Goal: Task Accomplishment & Management: Use online tool/utility

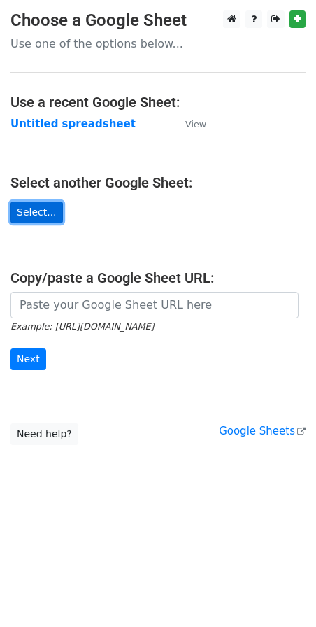
click at [26, 213] on link "Select..." at bounding box center [36, 212] width 52 height 22
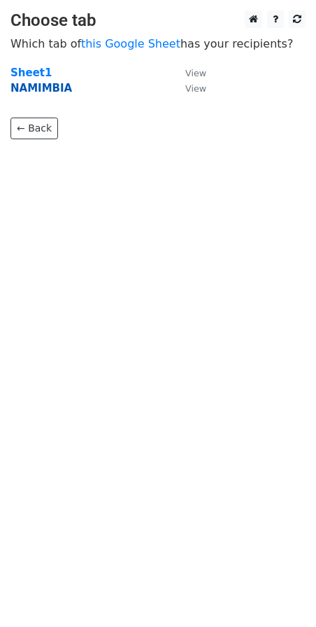
click at [43, 90] on strong "NAMIMBIA" at bounding box center [41, 88] width 62 height 13
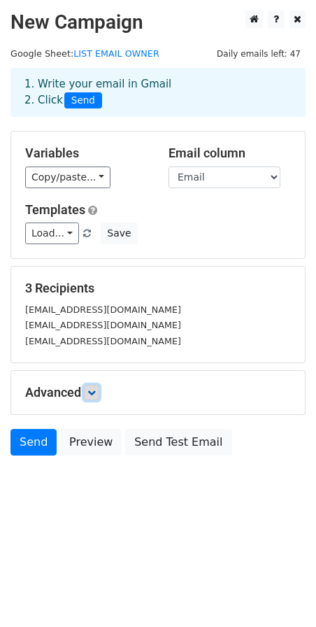
click at [93, 390] on icon at bounding box center [91, 392] width 8 height 8
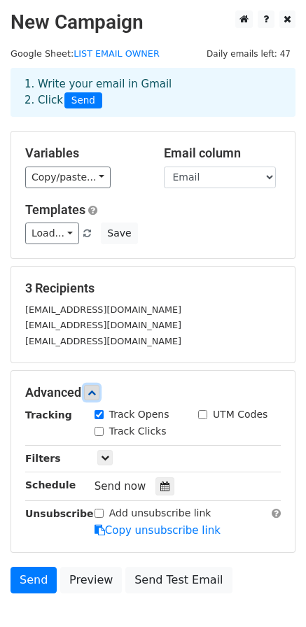
click at [93, 390] on icon at bounding box center [91, 392] width 8 height 8
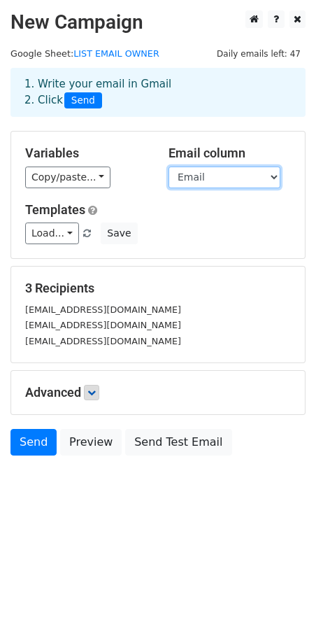
click at [208, 179] on select "Nama Perusahaan Email cc" at bounding box center [225, 177] width 112 height 22
click at [219, 178] on select "Nama Perusahaan Email cc" at bounding box center [225, 177] width 112 height 22
click at [179, 176] on select "Nama Perusahaan Email cc" at bounding box center [225, 177] width 112 height 22
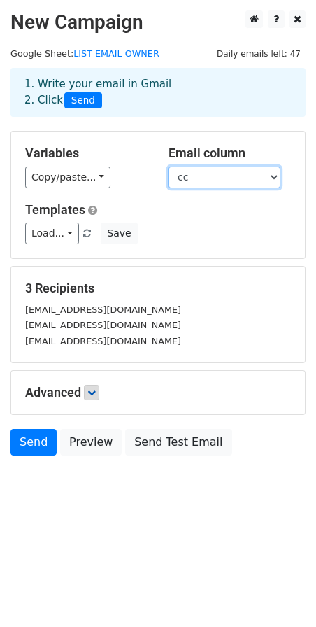
click at [169, 166] on select "Nama Perusahaan Email cc" at bounding box center [225, 177] width 112 height 22
click at [187, 180] on select "Nama Perusahaan Email cc" at bounding box center [225, 177] width 112 height 22
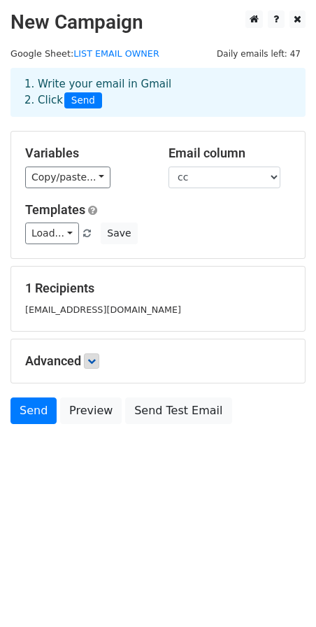
click at [159, 304] on div "alyakamila@solomindo.co.id" at bounding box center [158, 309] width 287 height 16
click at [187, 173] on select "Nama Perusahaan Email cc" at bounding box center [225, 177] width 112 height 22
select select "Email"
click at [169, 166] on select "Nama Perusahaan Email cc" at bounding box center [225, 177] width 112 height 22
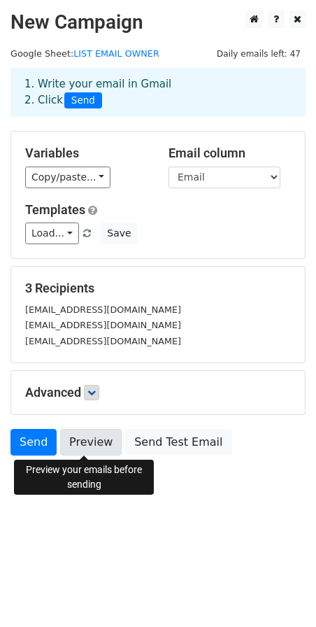
click at [87, 443] on link "Preview" at bounding box center [91, 442] width 62 height 27
click at [94, 443] on link "Preview" at bounding box center [91, 442] width 62 height 27
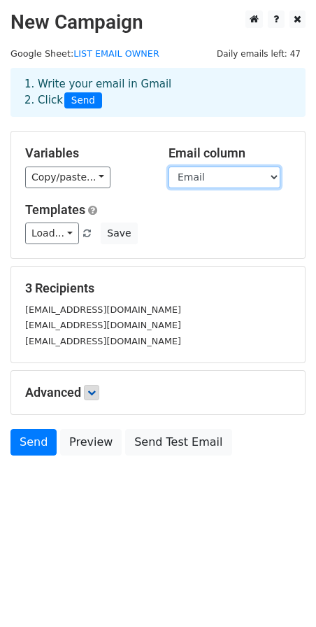
click at [201, 174] on select "Nama Perusahaan Email cc" at bounding box center [225, 177] width 112 height 22
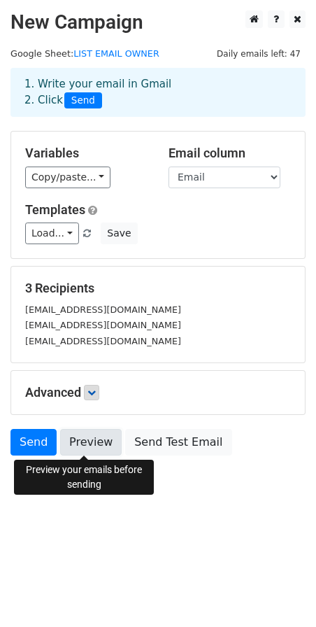
click at [91, 437] on link "Preview" at bounding box center [91, 442] width 62 height 27
click at [85, 434] on link "Preview" at bounding box center [91, 442] width 62 height 27
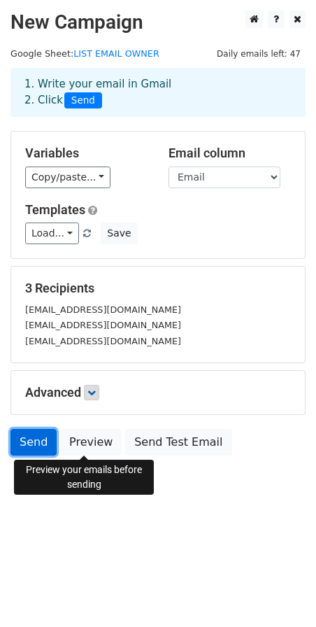
click at [37, 441] on link "Send" at bounding box center [33, 442] width 46 height 27
